Goal: Task Accomplishment & Management: Manage account settings

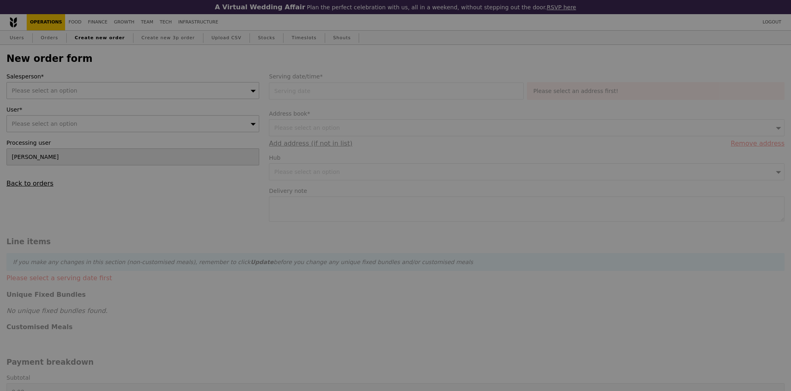
type input "Confirm"
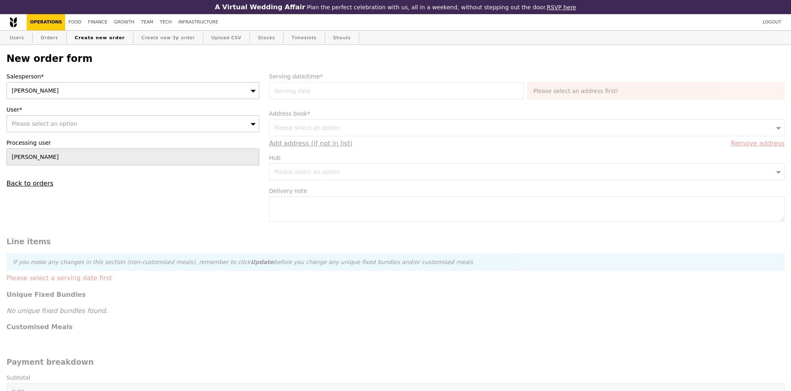
click at [117, 121] on div "Please select an option" at bounding box center [132, 123] width 253 height 17
type input "[EMAIL_ADDRESS][DOMAIN_NAME]"
type input "Confirm"
type input "[EMAIL_ADDRESS][DOMAIN_NAME]"
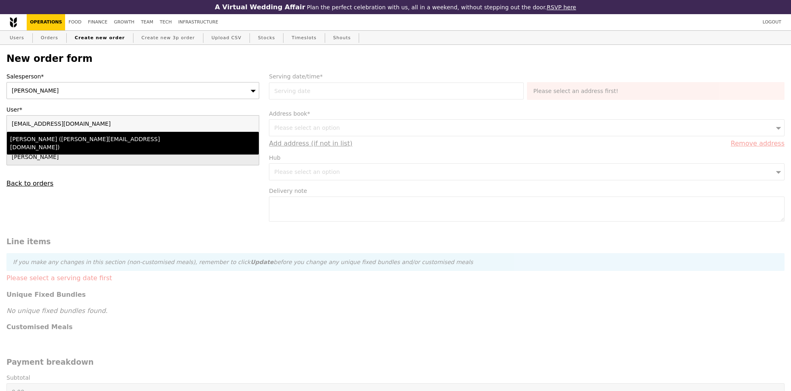
click at [126, 141] on div "[PERSON_NAME] ([PERSON_NAME][EMAIL_ADDRESS][DOMAIN_NAME])" at bounding box center [102, 143] width 184 height 16
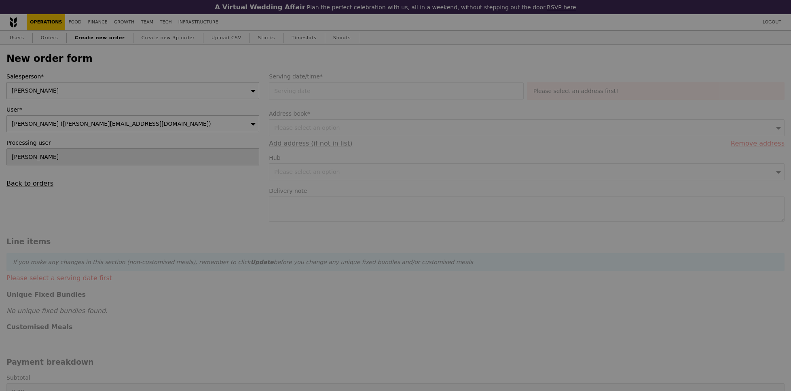
type input "Confirm"
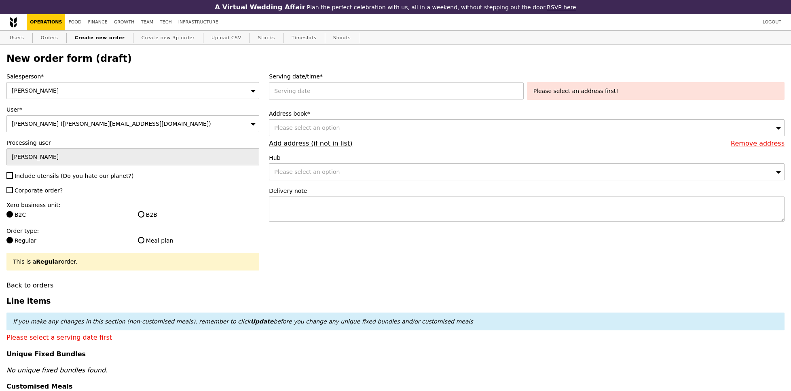
click at [29, 180] on div "Salesperson* [PERSON_NAME] User* [PERSON_NAME] ([PERSON_NAME][EMAIL_ADDRESS][DO…" at bounding box center [133, 180] width 263 height 217
click at [31, 180] on div "Salesperson* [PERSON_NAME] User* [PERSON_NAME] ([PERSON_NAME][EMAIL_ADDRESS][DO…" at bounding box center [133, 180] width 263 height 217
click at [32, 176] on span "Include utensils (Do you hate our planet?)" at bounding box center [74, 176] width 119 height 6
click at [13, 176] on input "Include utensils (Do you hate our planet?)" at bounding box center [9, 175] width 6 height 6
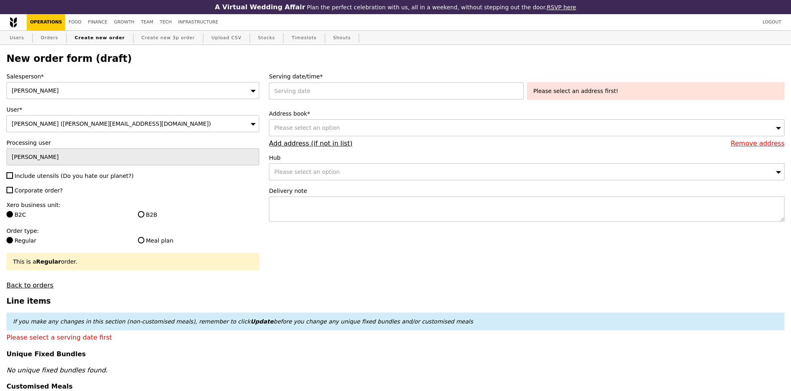
checkbox input "true"
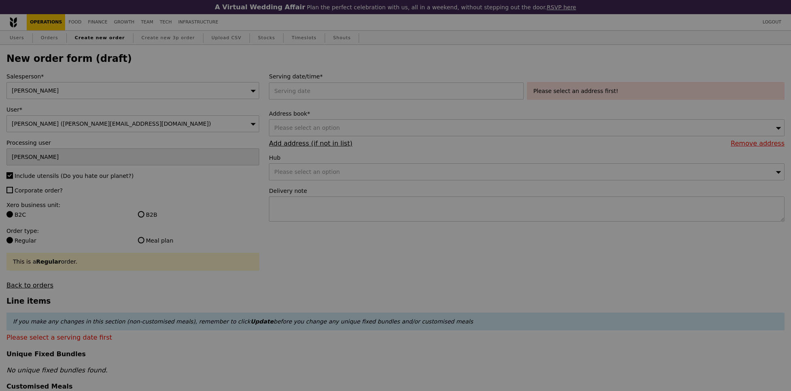
type input "Confirm"
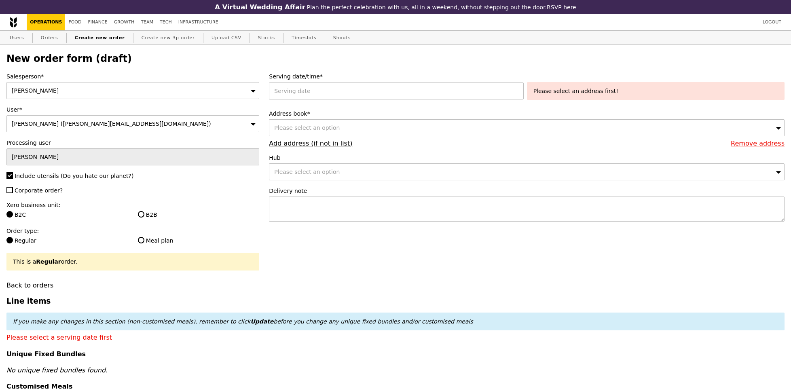
click at [26, 195] on div "Salesperson* [PERSON_NAME] User* [PERSON_NAME] ([PERSON_NAME][EMAIL_ADDRESS][DO…" at bounding box center [133, 180] width 263 height 217
click at [30, 193] on span "Corporate order?" at bounding box center [39, 190] width 48 height 6
click at [13, 193] on input "Corporate order?" at bounding box center [9, 190] width 6 height 6
checkbox input "true"
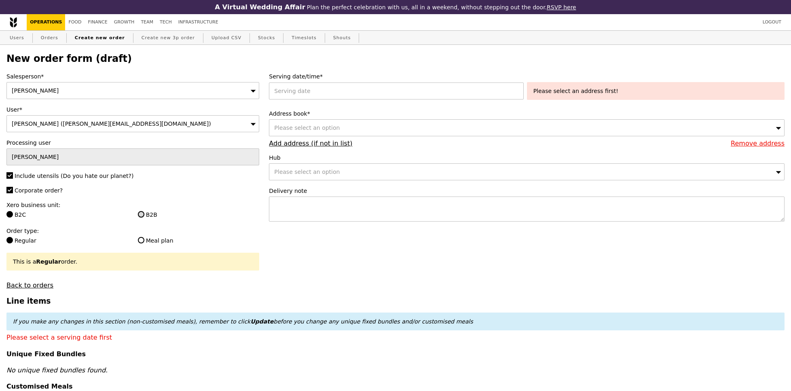
click at [140, 211] on input "B2B" at bounding box center [141, 214] width 6 height 6
radio input "true"
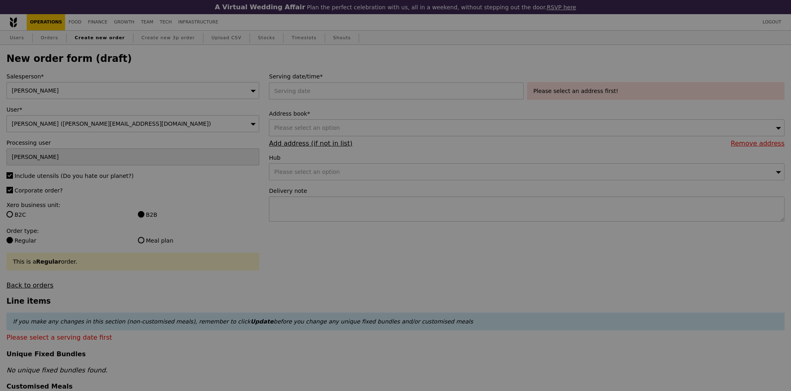
type input "Confirm"
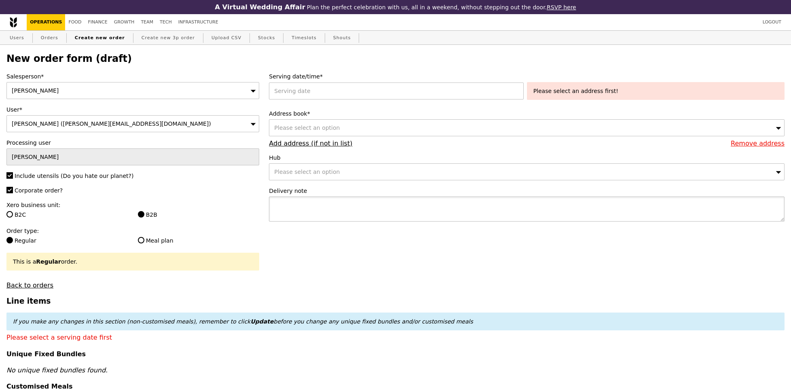
click at [292, 217] on textarea at bounding box center [527, 209] width 516 height 25
paste textarea "Alka - 8565 2596 PLEASE LEAVE FOOD OUTSIDE - RING ONCE ONLY"
type textarea "Alka - 8565 2596 PLEASE LEAVE FOOD OUTSIDE - RING ONCE ONLY"
type input "Confirm"
click at [338, 96] on div at bounding box center [398, 91] width 258 height 17
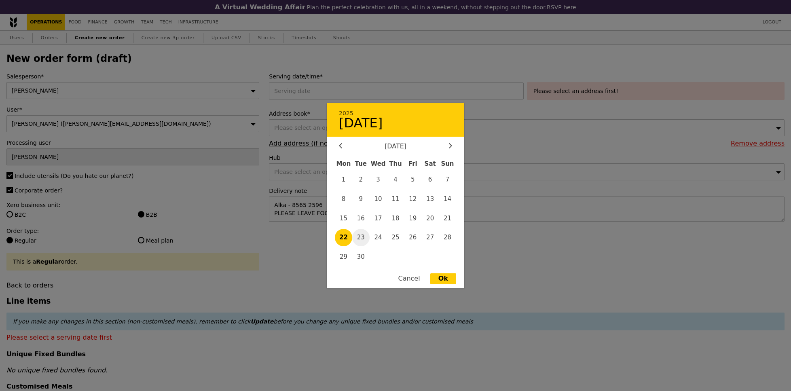
click at [358, 242] on span "23" at bounding box center [360, 237] width 17 height 17
type input "[DATE]"
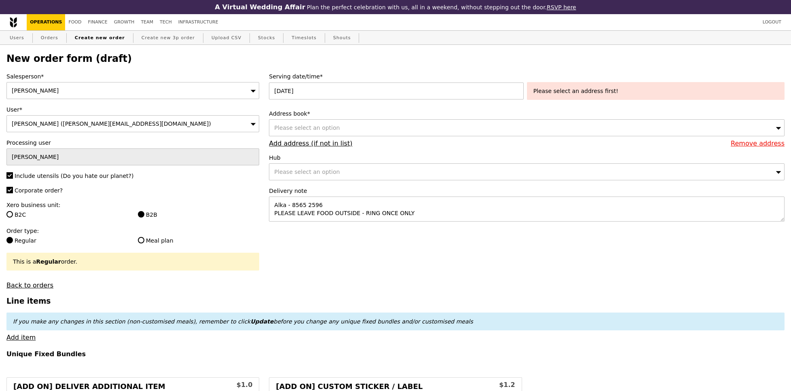
click at [479, 130] on div "Please select an option" at bounding box center [527, 127] width 516 height 17
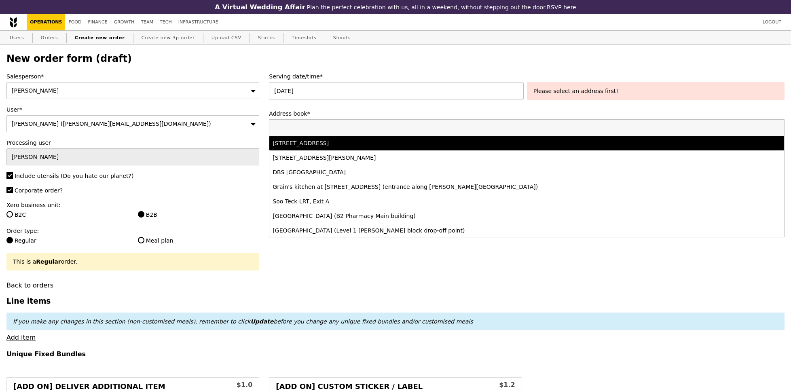
click at [451, 142] on div "[STREET_ADDRESS]" at bounding box center [463, 143] width 381 height 8
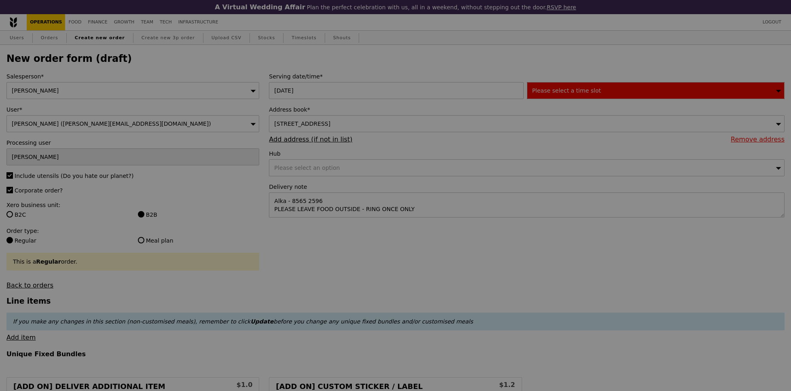
type input "Confirm"
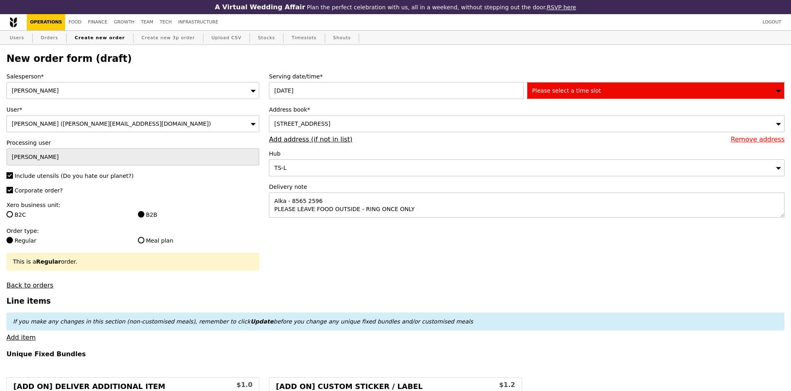
click at [594, 94] on span "Please select a time slot" at bounding box center [566, 90] width 69 height 6
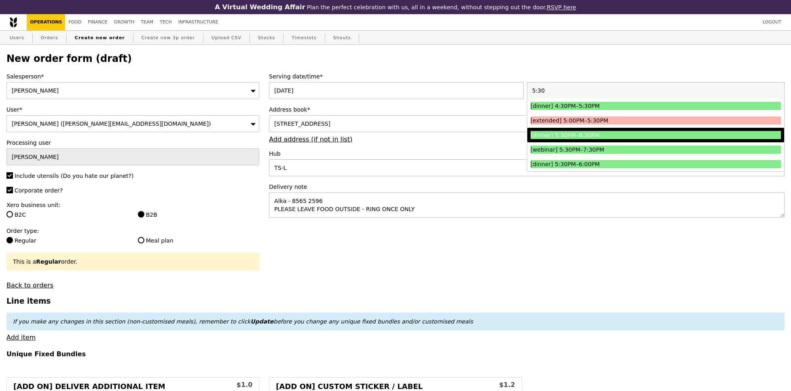
type input "5:30"
click at [591, 138] on div "[dinner] 5:30PM–6:30PM" at bounding box center [625, 135] width 188 height 8
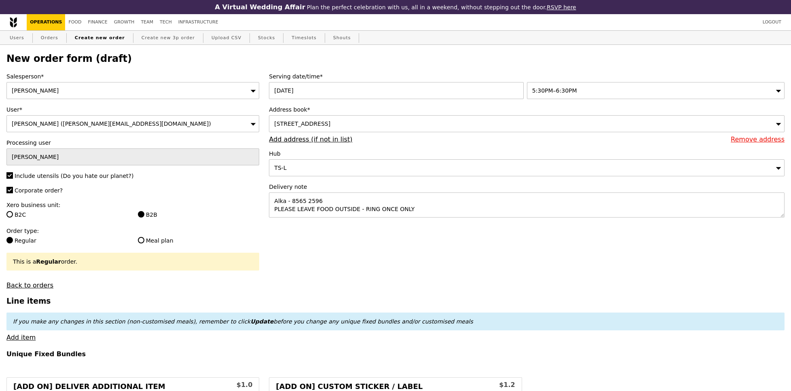
type input "Confirm"
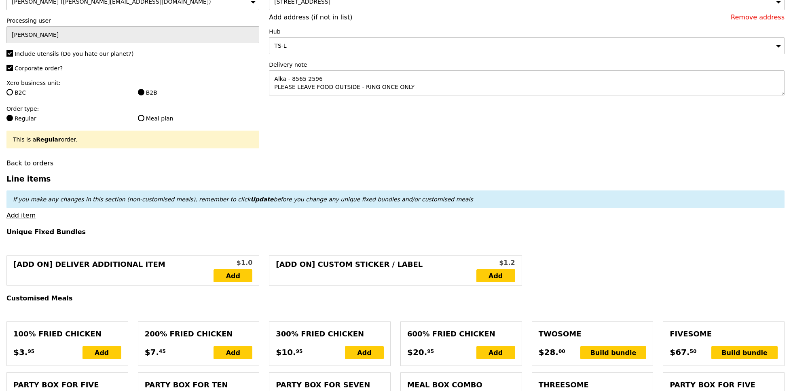
scroll to position [123, 0]
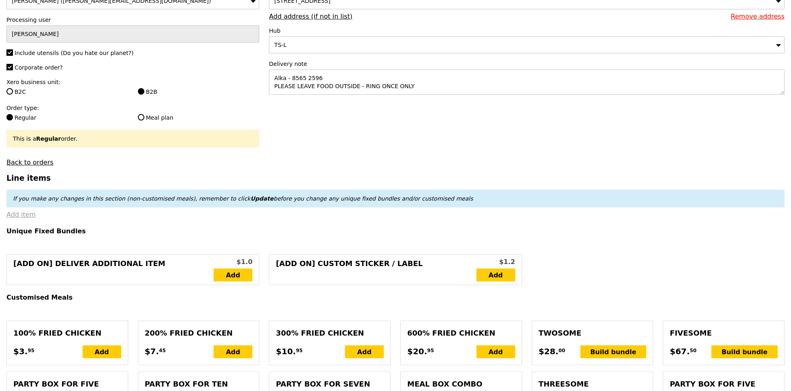
click at [23, 212] on link "Add item" at bounding box center [20, 215] width 29 height 8
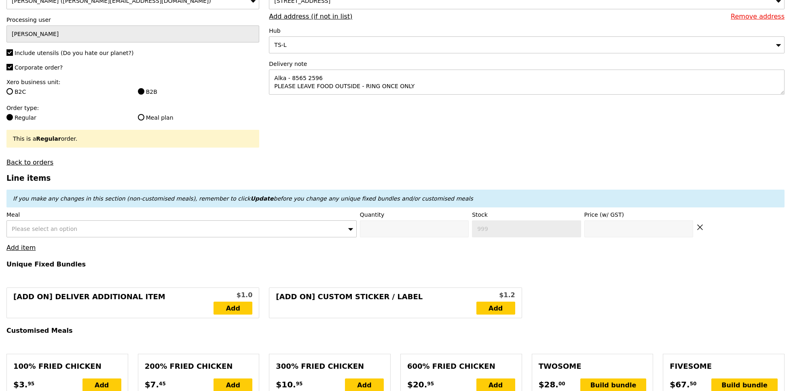
click at [41, 232] on div "Please select an option" at bounding box center [181, 228] width 350 height 17
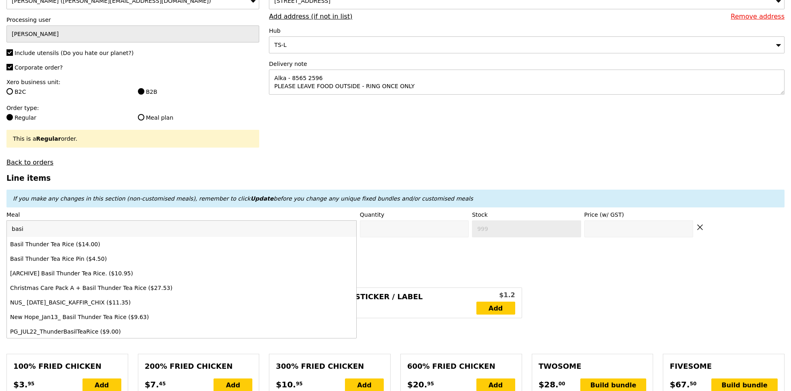
type input "basil"
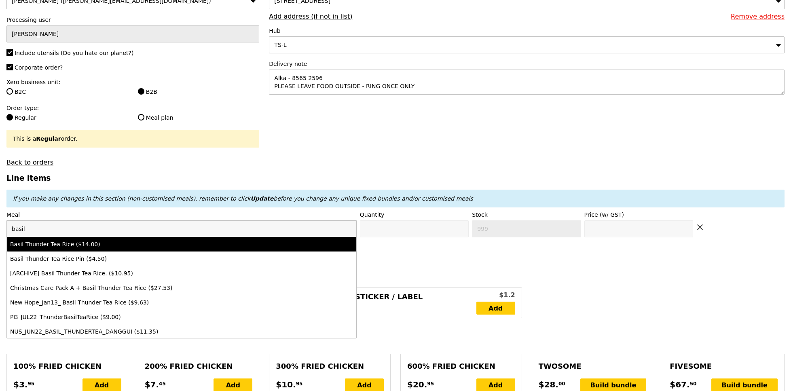
type input "Confirm anyway"
type input "0"
type input "461"
type input "14.0"
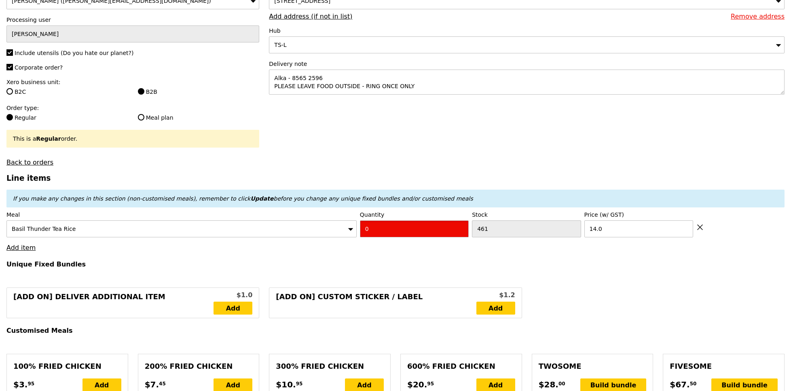
drag, startPoint x: 377, startPoint y: 227, endPoint x: 336, endPoint y: 223, distance: 41.0
click at [342, 227] on div "Meal Basil Thunder Tea Rice Quantity 0 Stock 461 Price (w/ GST) 14.0" at bounding box center [395, 224] width 778 height 27
type input "Confirm"
type input "3"
click at [27, 248] on link "Add item" at bounding box center [20, 248] width 29 height 8
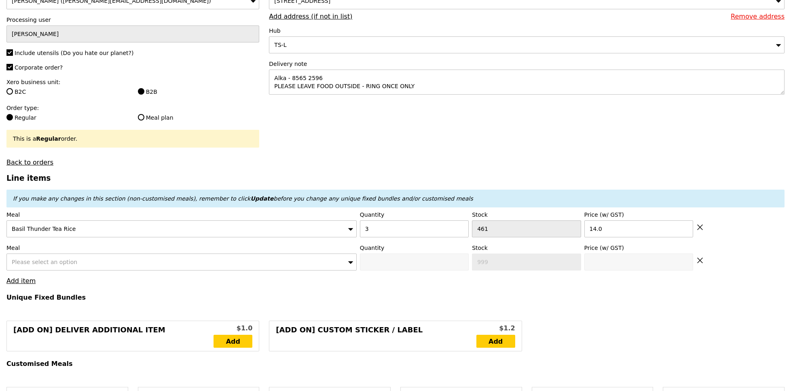
type input "Loading..."
click at [53, 259] on span "Please select an option" at bounding box center [45, 262] width 66 height 6
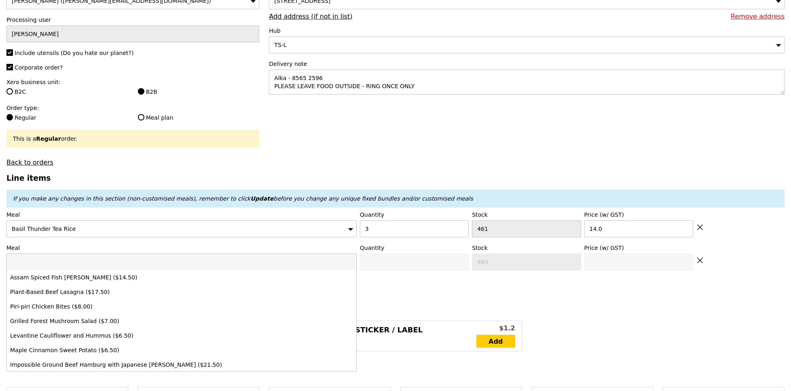
type input "42.00"
type input "1.79"
type input "1.95"
type input "6.47"
type input "7.05"
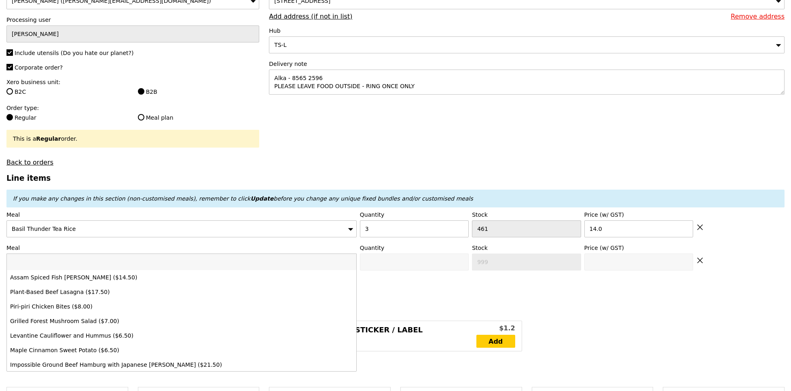
type input "51.00"
type input "n"
type input "Confirm"
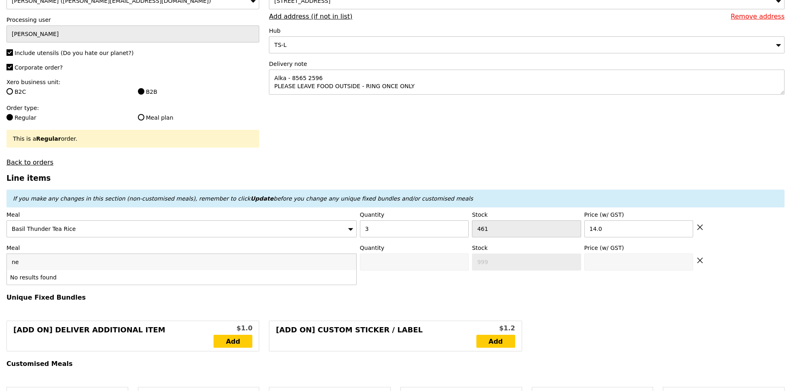
type input "n"
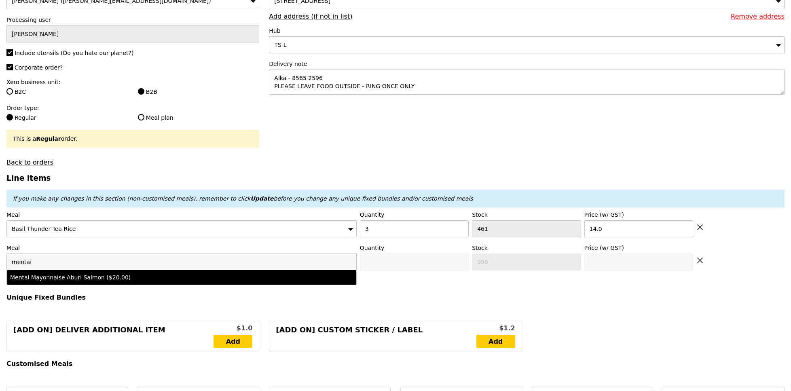
type input "mentai"
click at [75, 283] on li "Mentai Mayonnaise Aburi Salmon ($20.00)" at bounding box center [182, 277] width 350 height 15
type input "Confirm anyway"
type input "0"
type input "488"
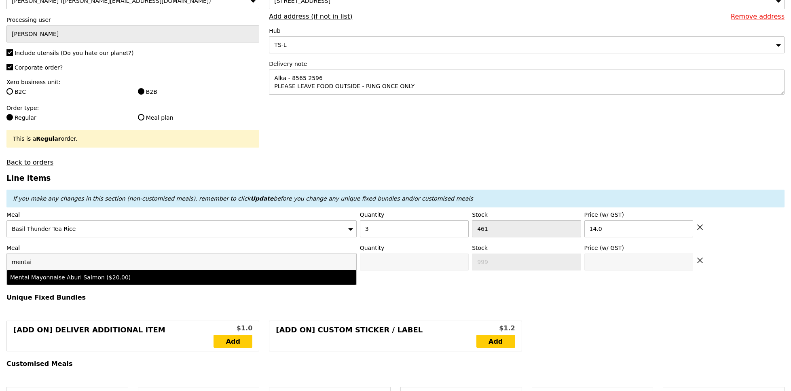
type input "20.0"
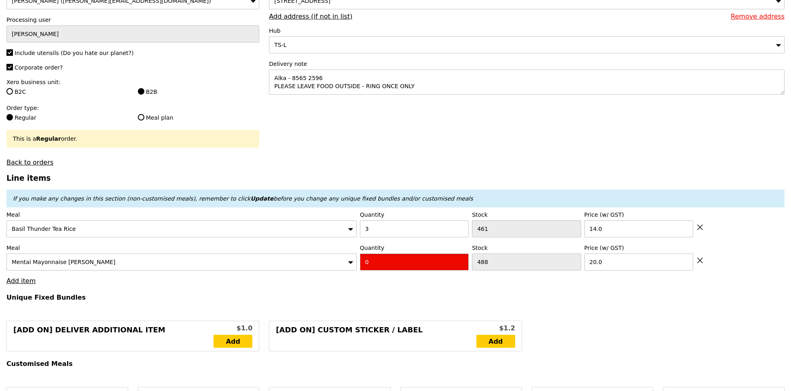
drag, startPoint x: 377, startPoint y: 259, endPoint x: 358, endPoint y: 259, distance: 19.0
click at [361, 259] on input "0" at bounding box center [414, 262] width 109 height 17
type input "Confirm"
type input "2"
click at [15, 283] on link "Add item" at bounding box center [20, 281] width 29 height 8
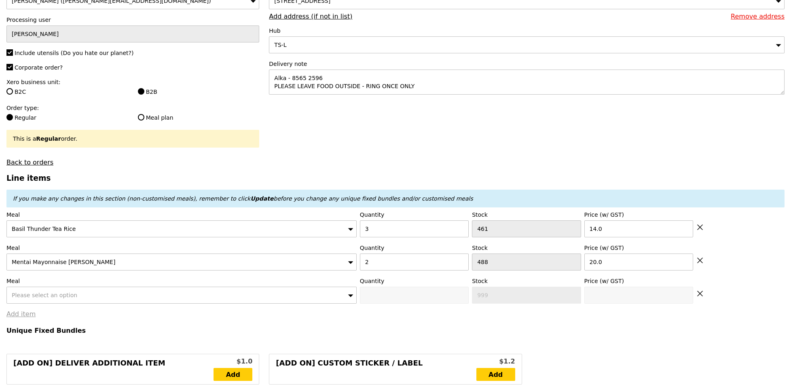
type input "Loading..."
type input "82.00"
type input "3.62"
type input "3.95"
type input "87.90"
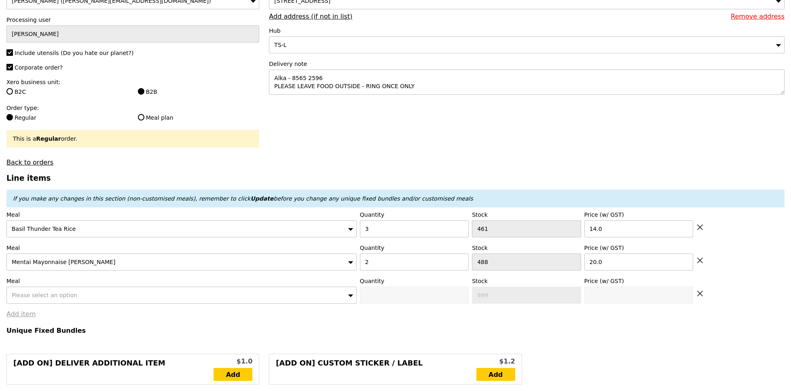
type input "Confirm"
click at [30, 291] on div "Please select an option" at bounding box center [181, 295] width 350 height 17
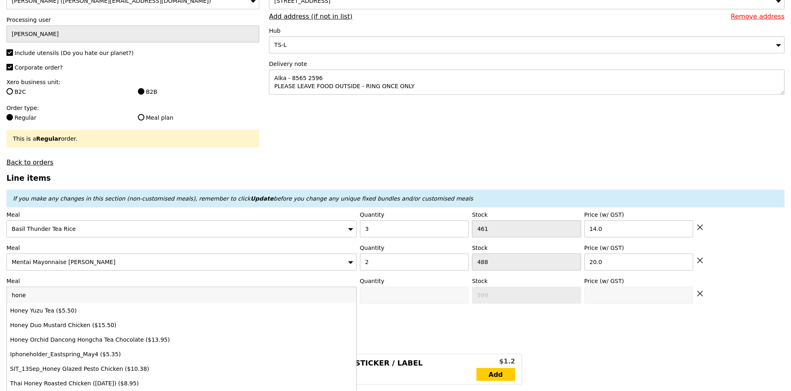
type input "honey"
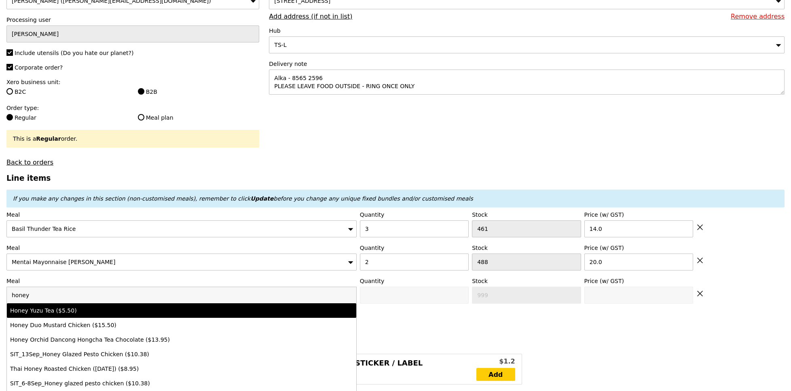
type input "Confirm anyway"
type input "0"
type input "490"
type input "5.5"
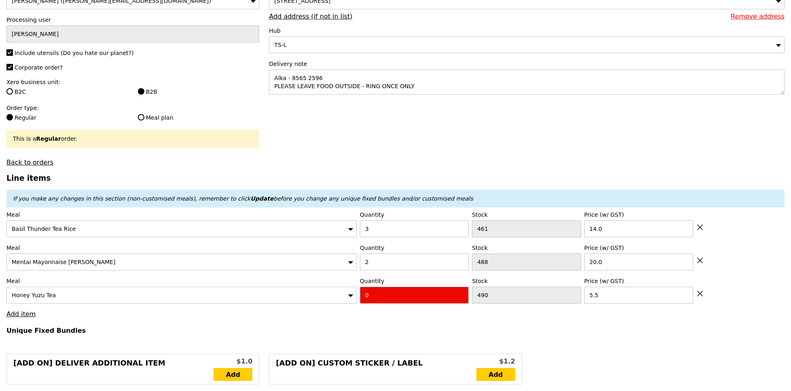
type input "Confirm"
drag, startPoint x: 379, startPoint y: 297, endPoint x: 356, endPoint y: 295, distance: 22.8
click at [357, 297] on div "Meal Honey Yuzu Tea Quantity 1 Stock 490 Price (w/ GST) 5.5" at bounding box center [395, 290] width 778 height 27
type input "1"
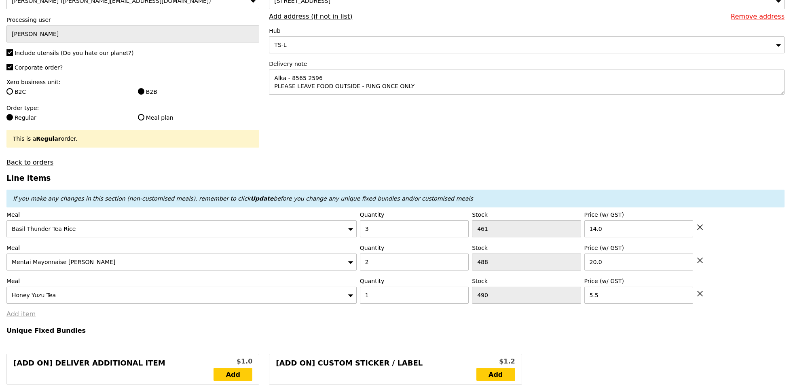
click at [25, 314] on link "Add item" at bounding box center [20, 314] width 29 height 8
type input "Loading..."
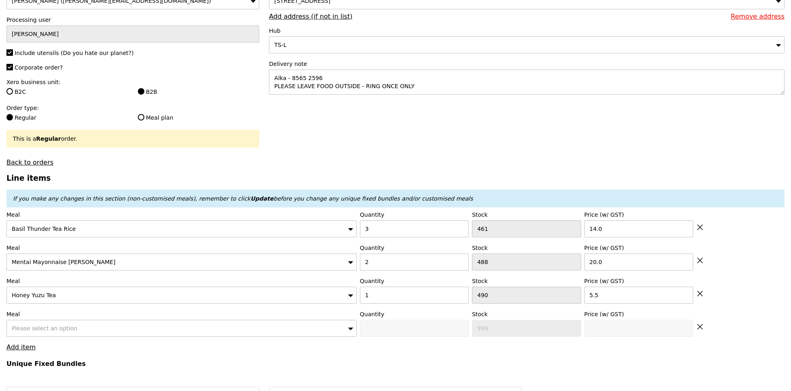
click at [45, 325] on span "Please select an option" at bounding box center [45, 328] width 66 height 6
type input "87.50"
type input "93.40"
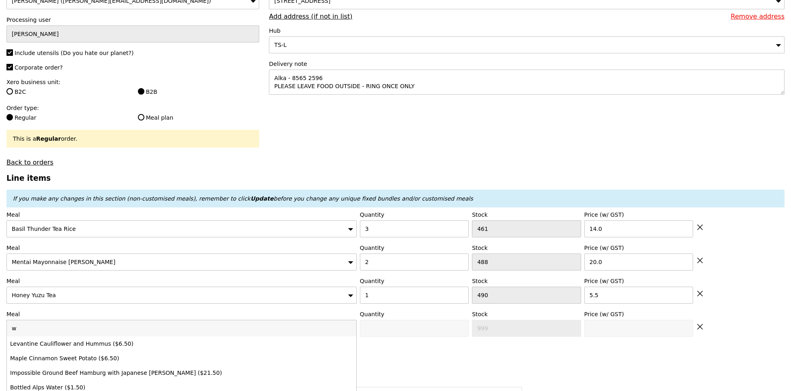
type input "wa"
type input "Confirm"
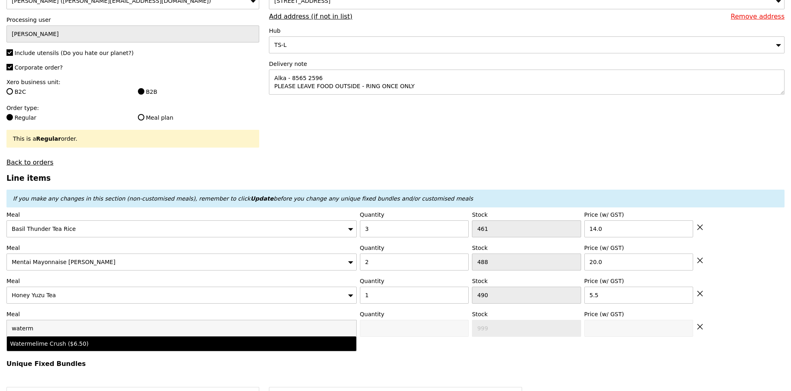
type input "waterm"
click at [91, 343] on div "Watermelime Crush ($6.50)" at bounding box center [138, 344] width 257 height 8
type input "Confirm anyway"
type input "0"
type input "500"
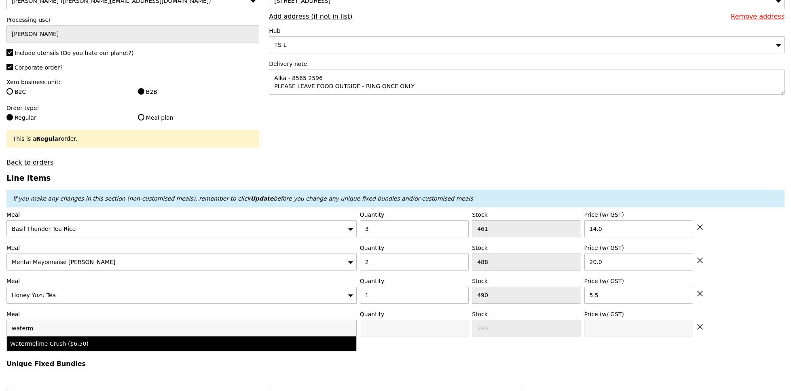
type input "6.5"
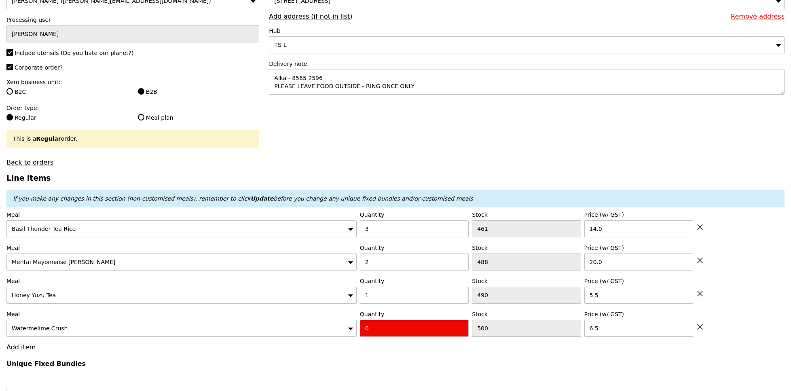
drag, startPoint x: 341, startPoint y: 330, endPoint x: 323, endPoint y: 330, distance: 17.8
click at [324, 330] on div "Meal Watermelime Crush Quantity 0 Stock 500 Price (w/ GST) 6.5" at bounding box center [395, 323] width 778 height 27
type input "Confirm"
type input "1"
click at [293, 360] on h4 "Unique Fixed Bundles" at bounding box center [395, 364] width 778 height 8
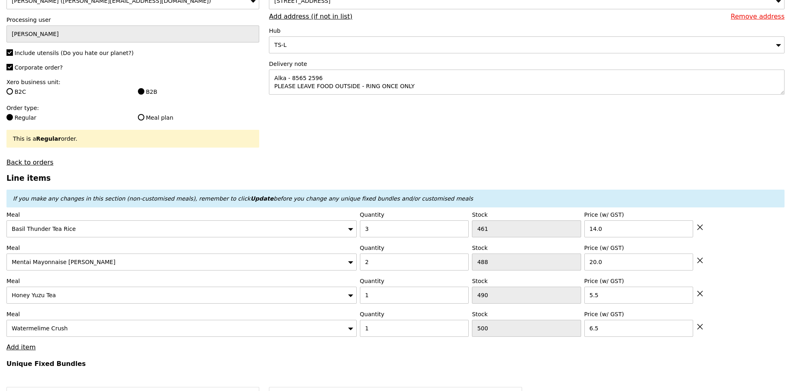
type input "Loading..."
type input "94.00"
type input "99.90"
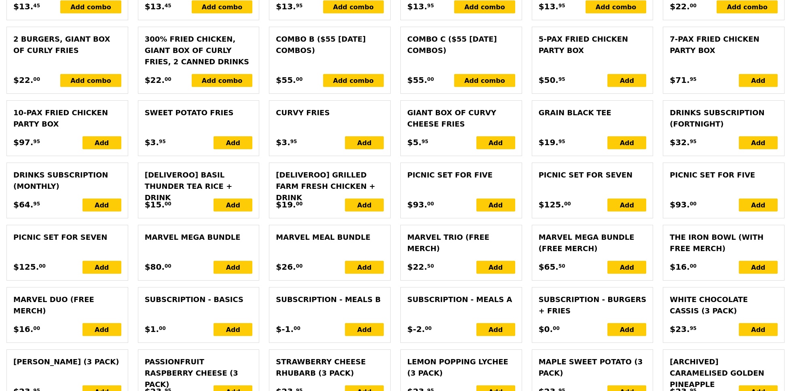
scroll to position [1842, 0]
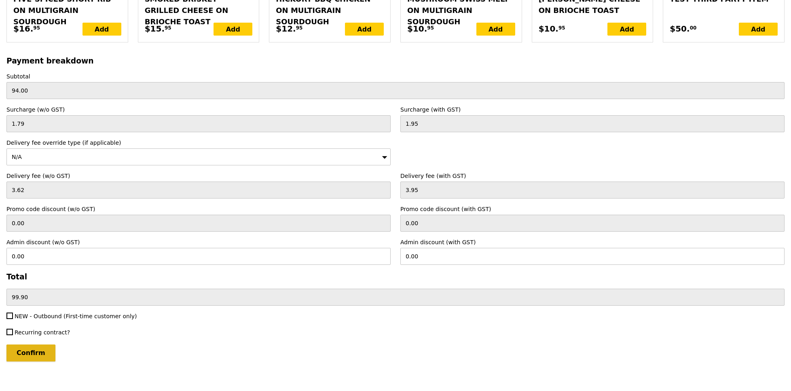
click at [30, 345] on input "Confirm" at bounding box center [30, 353] width 49 height 17
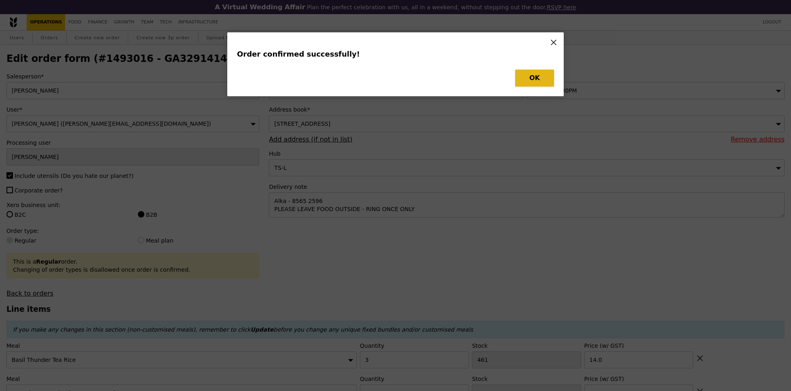
type input "Loading..."
checkbox input "false"
type input "1"
type input "500"
type input "6.50"
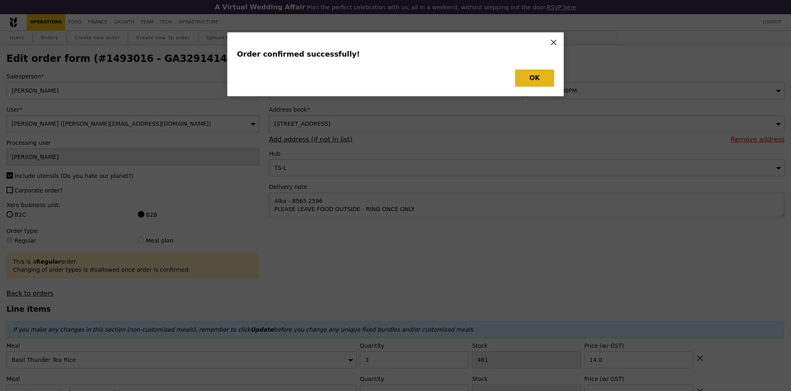
type input "1"
type input "490"
type input "5.50"
type input "2"
type input "488"
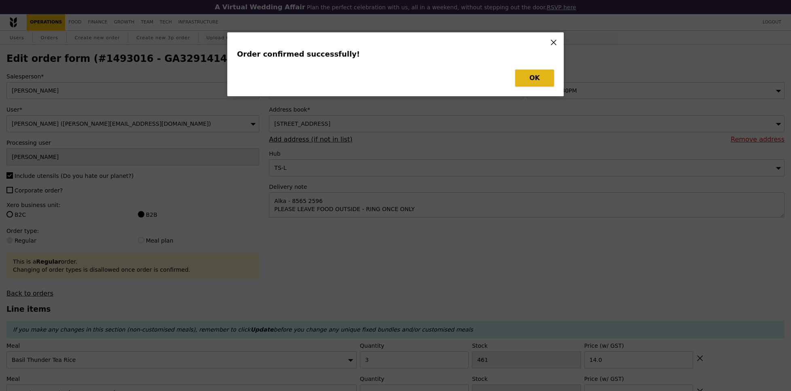
type input "20.00"
type input "3"
type input "461"
type input "14.00"
click at [543, 81] on button "OK" at bounding box center [534, 78] width 39 height 17
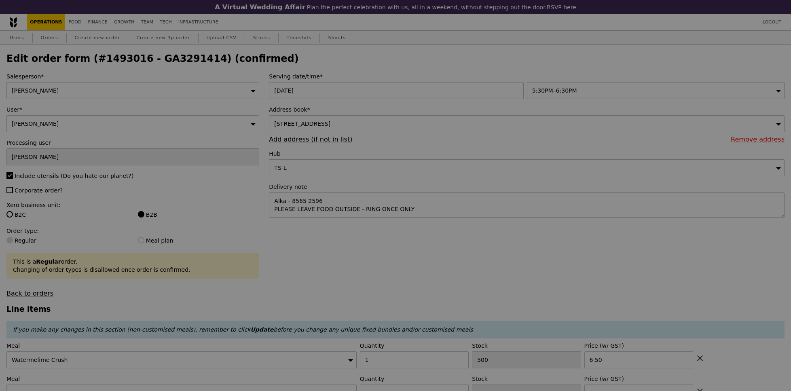
type input "499"
type input "489"
type input "486"
type input "458"
click at [169, 59] on h2 "Edit order form (#1493016 - GA3291414) (confirmed)" at bounding box center [395, 58] width 778 height 11
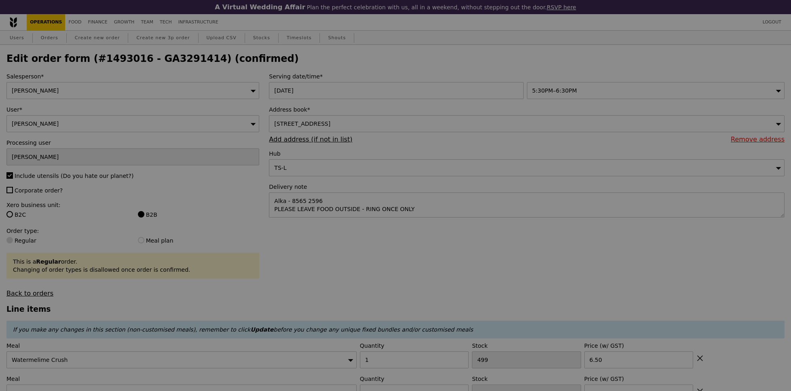
type input "Update"
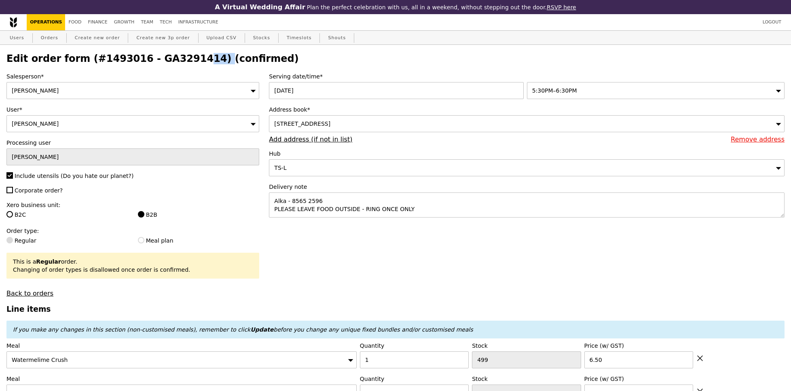
copy h2 "GA3291414"
click at [160, 63] on h2 "Edit order form (#1493016 - GA3291414) (confirmed)" at bounding box center [395, 58] width 778 height 11
copy h2 "GA3291414"
click at [53, 36] on link "Orders" at bounding box center [50, 38] width 24 height 15
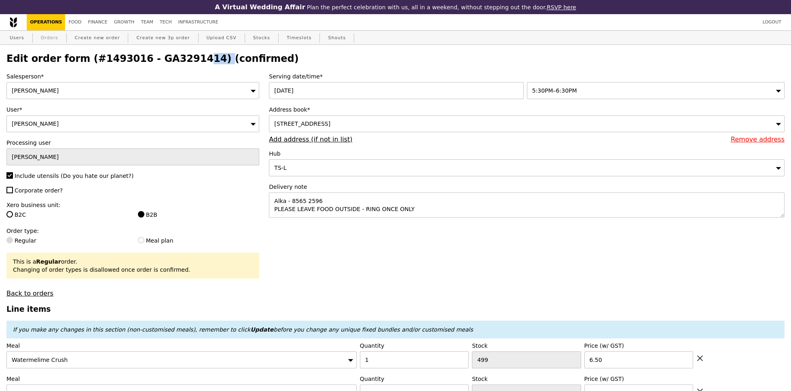
select select "100"
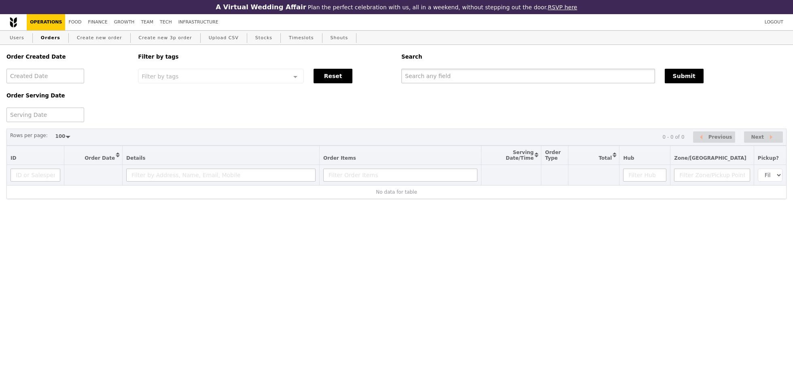
click at [424, 72] on input "text" at bounding box center [528, 76] width 254 height 15
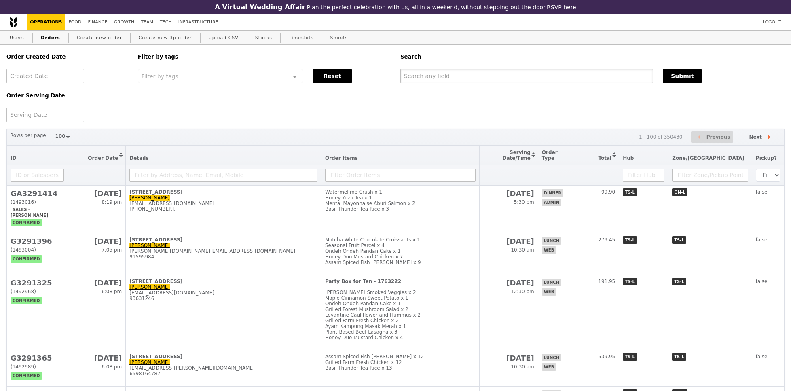
paste input "GA3291414"
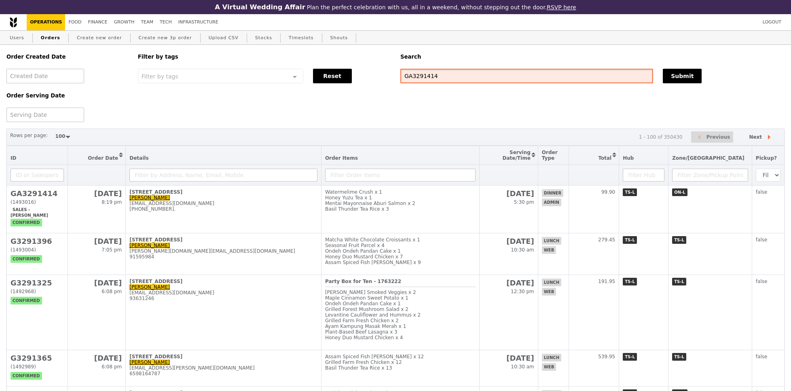
type input "GA3291414"
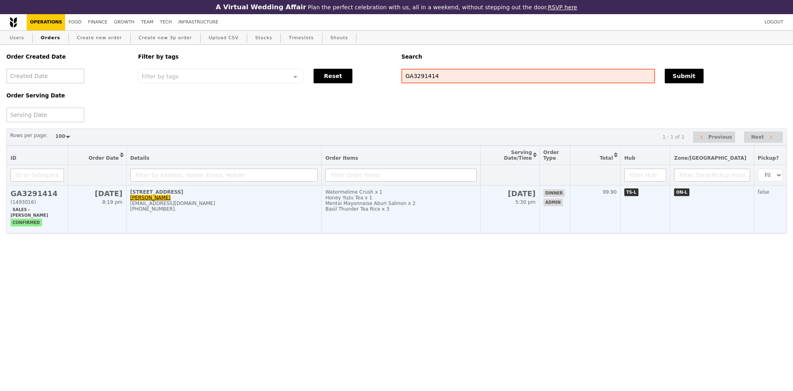
click at [287, 203] on div "[EMAIL_ADDRESS][DOMAIN_NAME]" at bounding box center [223, 204] width 187 height 6
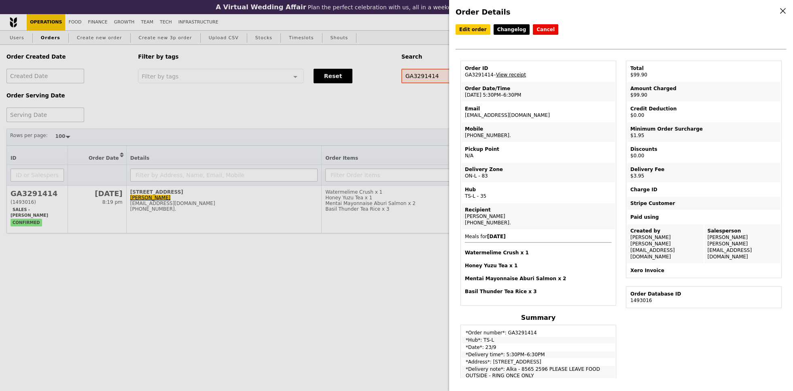
click at [509, 72] on link "View receipt" at bounding box center [511, 75] width 30 height 6
